Goal: Task Accomplishment & Management: Manage account settings

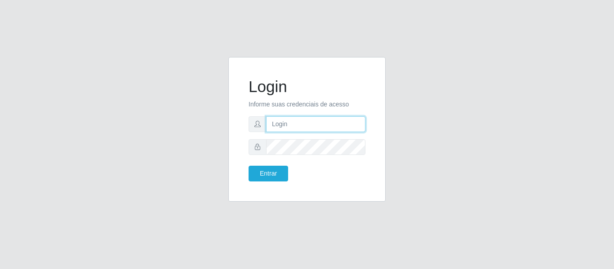
click at [313, 121] on input "text" at bounding box center [315, 124] width 99 height 16
click at [350, 129] on input "text" at bounding box center [315, 124] width 99 height 16
type input "[PERSON_NAME][EMAIL_ADDRESS][PERSON_NAME][DOMAIN_NAME]"
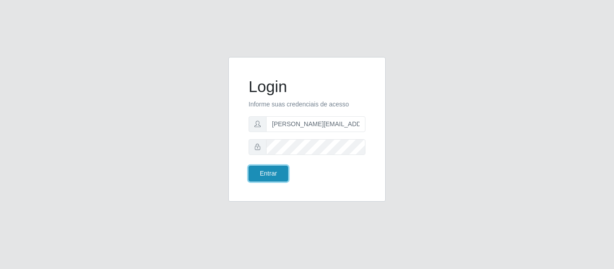
click at [279, 172] on button "Entrar" at bounding box center [268, 174] width 40 height 16
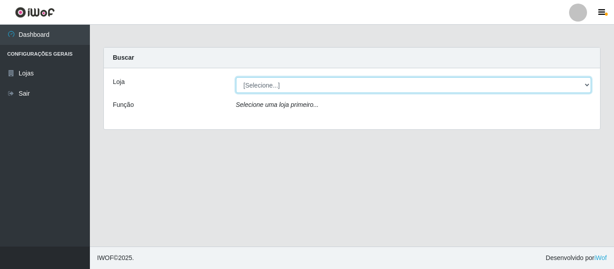
click at [290, 81] on select "[Selecione...] Hiper Queiroz - [GEOGRAPHIC_DATA]" at bounding box center [413, 85] width 355 height 16
select select "497"
click at [236, 77] on select "[Selecione...] Hiper Queiroz - [GEOGRAPHIC_DATA]" at bounding box center [413, 85] width 355 height 16
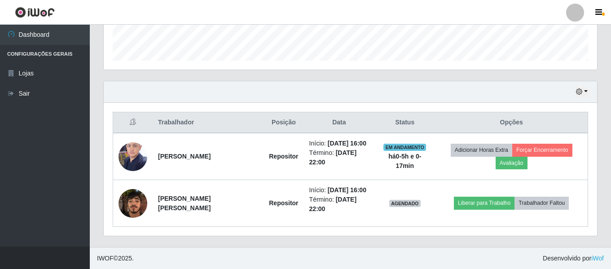
scroll to position [261, 0]
click at [576, 12] on div at bounding box center [575, 13] width 18 height 18
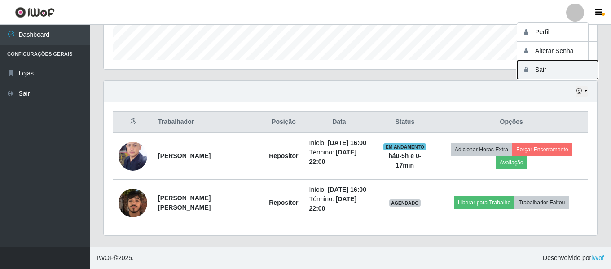
click at [548, 73] on button "Sair" at bounding box center [558, 70] width 81 height 18
